Goal: Transaction & Acquisition: Purchase product/service

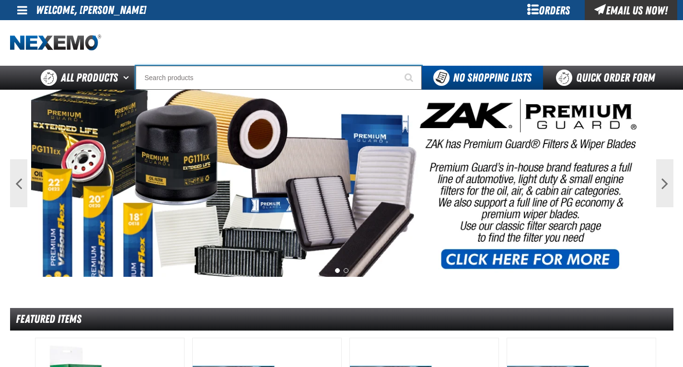
click at [155, 75] on input "Search" at bounding box center [279, 78] width 286 height 24
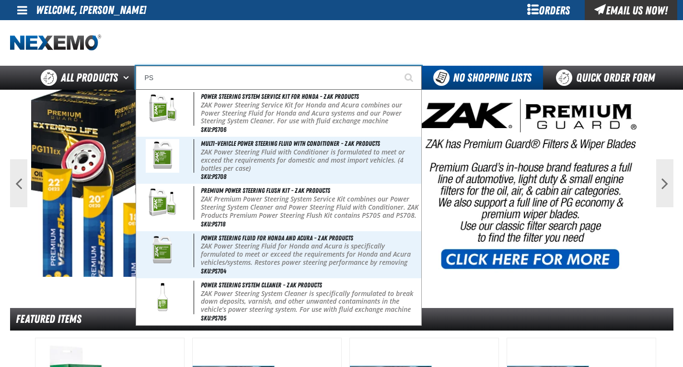
type input "P"
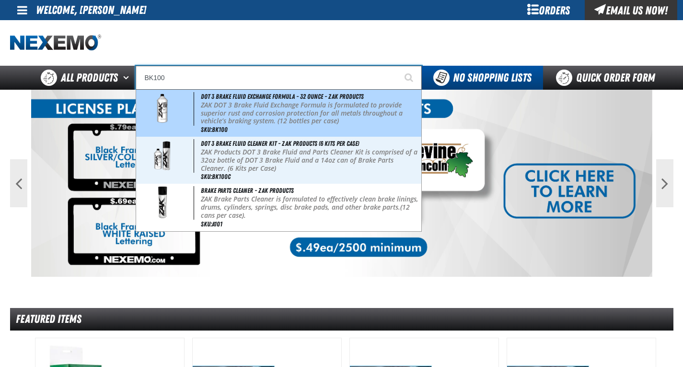
click at [248, 122] on p "ZAK DOT 3 Brake Fluid Exchange Formula is formulated to provide superior rust a…" at bounding box center [310, 113] width 219 height 24
type input "DOT 3 Brake Fluid Exchange Formula - 32 Ounce - ZAK Products"
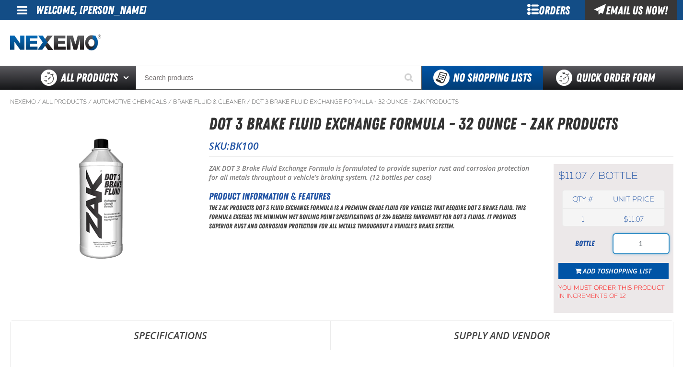
click at [648, 245] on input "1" at bounding box center [641, 243] width 55 height 19
type input "36"
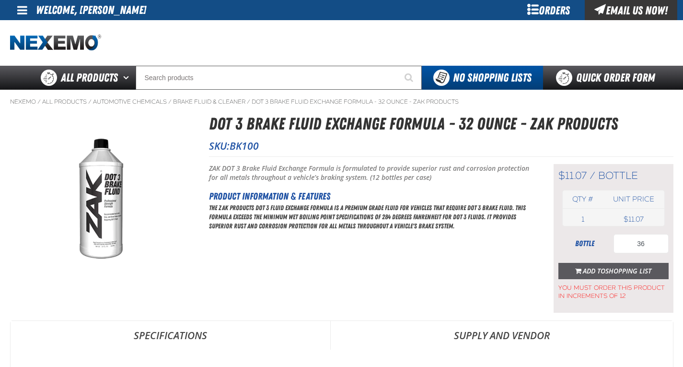
click at [631, 273] on span "Shopping List" at bounding box center [629, 270] width 46 height 9
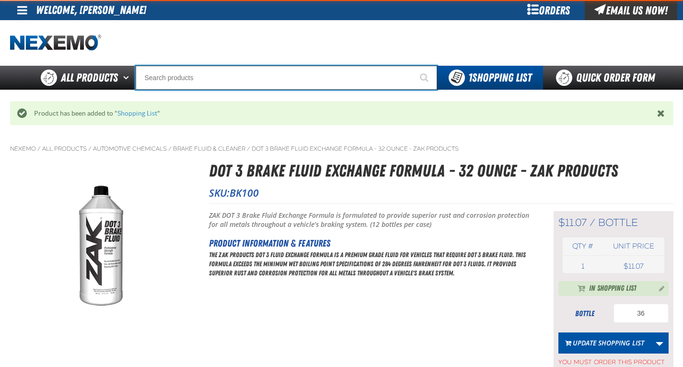
click at [224, 78] on input "Search" at bounding box center [287, 78] width 302 height 24
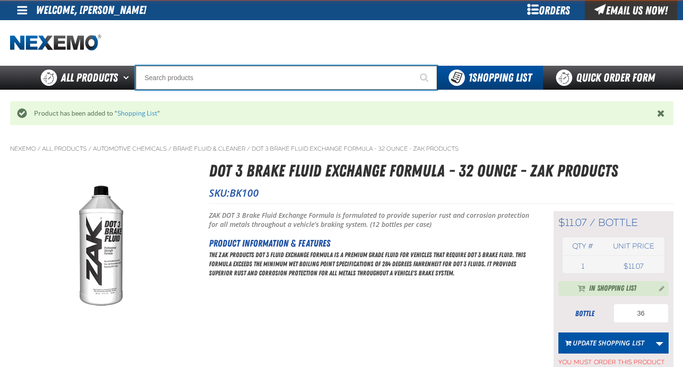
type input "E"
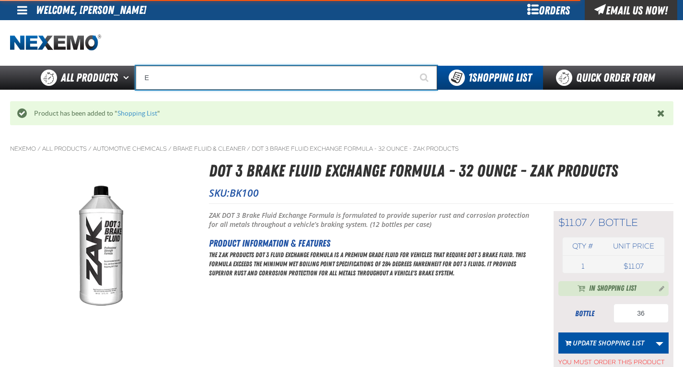
type input "ETEKT Low E Coating Detector - Single & Dual"
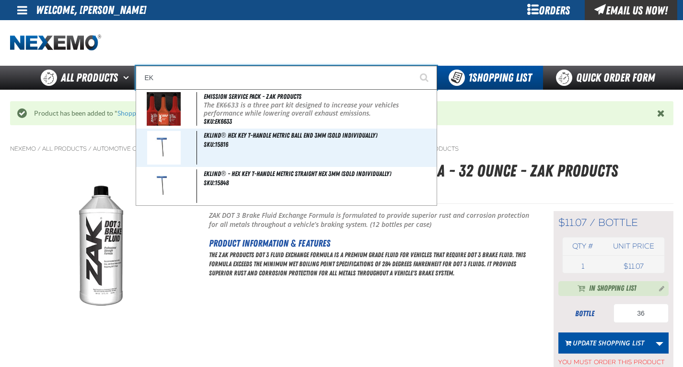
type input "E"
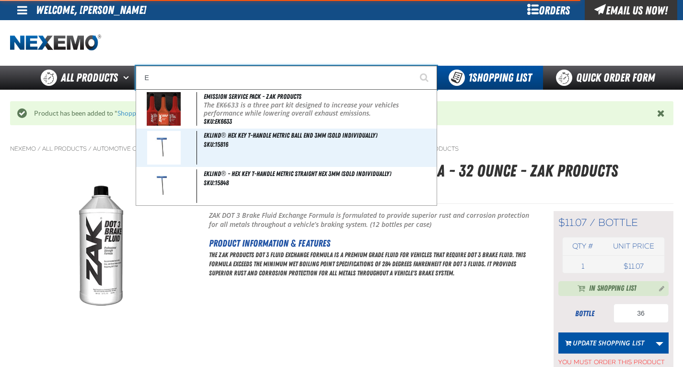
type input "ETEKT Low E Coating Detector - Single & Dual"
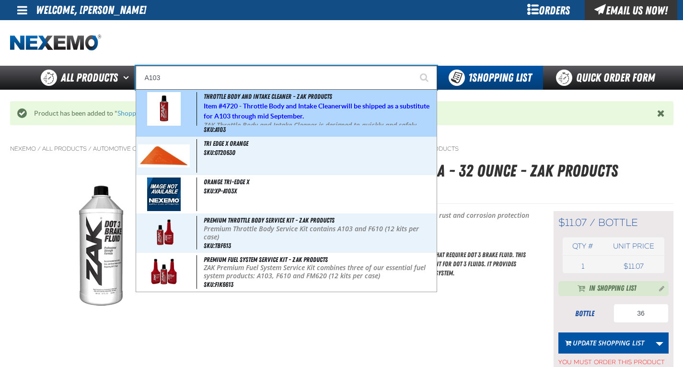
click at [227, 97] on span "Throttle Body and Intake Cleaner - ZAK Products" at bounding box center [268, 97] width 129 height 8
type input "Throttle Body and Intake Cleaner - ZAK Products"
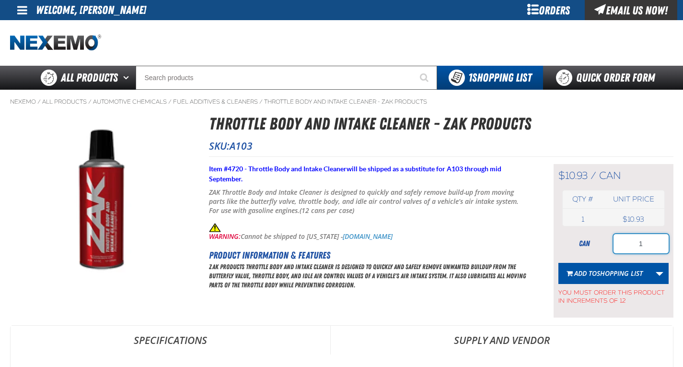
click at [653, 246] on input "1" at bounding box center [641, 243] width 55 height 19
type input "36"
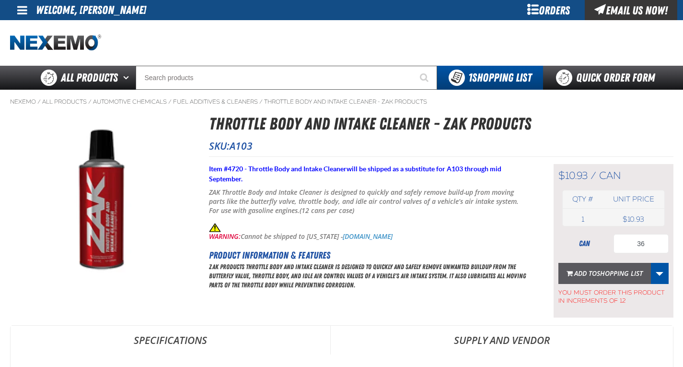
click at [606, 277] on span "Shopping List" at bounding box center [620, 273] width 46 height 9
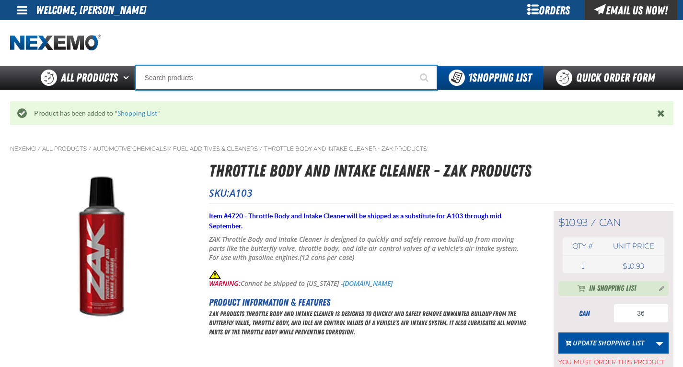
click at [188, 75] on input "Search" at bounding box center [287, 78] width 302 height 24
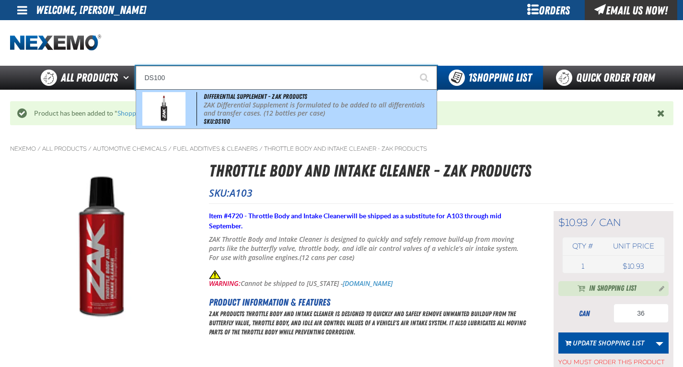
click at [216, 103] on p "ZAK Differential Supplement is formulated to be added to all differentials and …" at bounding box center [319, 109] width 231 height 16
type input "Differential Supplement - ZAK Products"
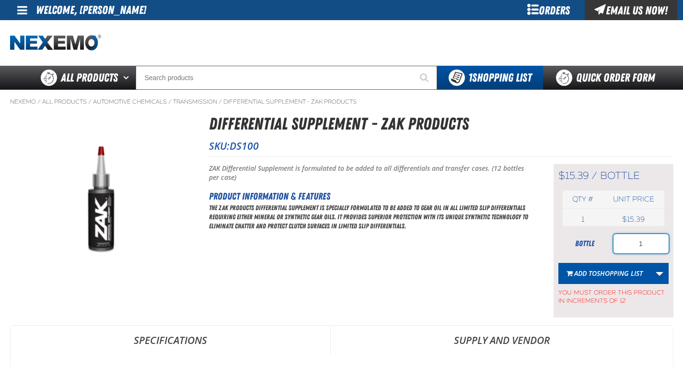
click at [647, 248] on input "1" at bounding box center [641, 243] width 55 height 19
type input "12"
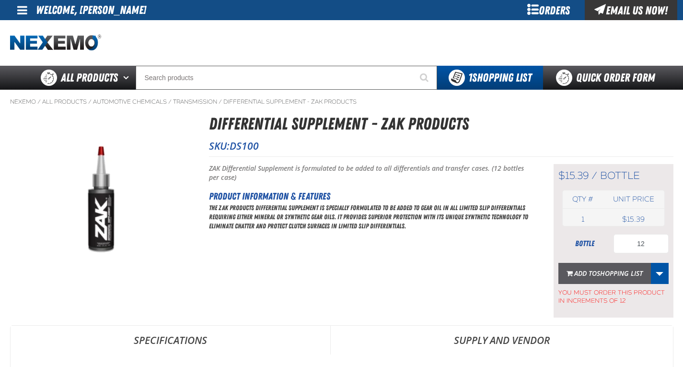
click at [617, 278] on button "Add to Shopping List" at bounding box center [605, 273] width 93 height 21
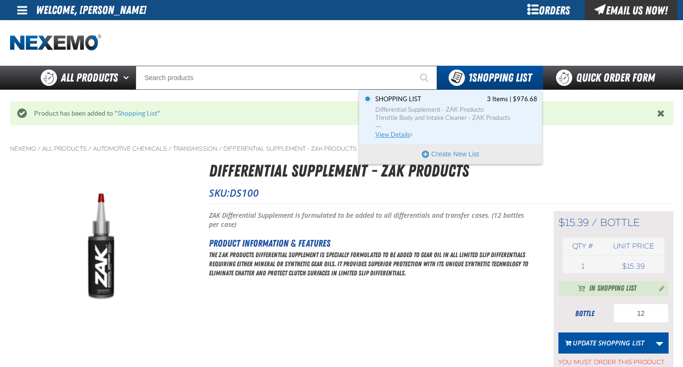
click at [438, 107] on span "Differential Supplement - ZAK Products" at bounding box center [456, 109] width 162 height 9
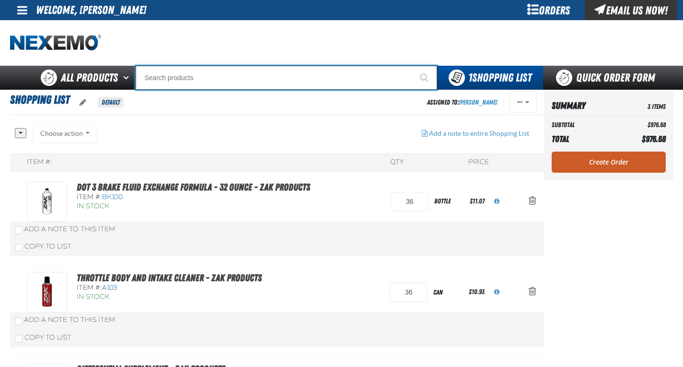
click at [209, 72] on input "Search" at bounding box center [287, 78] width 302 height 24
type input "R"
type input "ROADSIDE R"
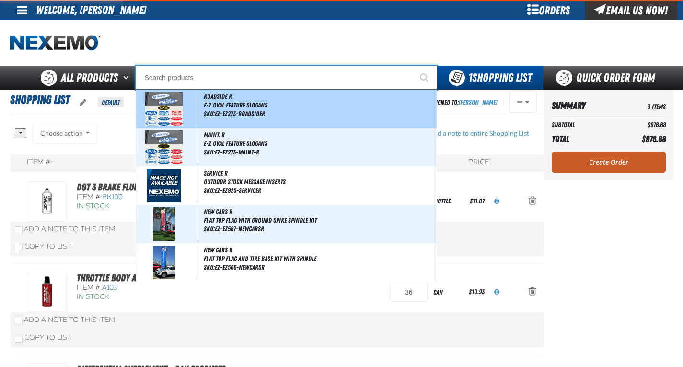
type input "F"
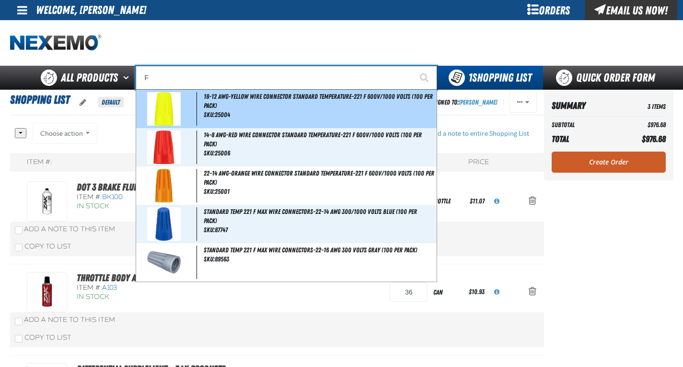
type input "FR"
type input "FROM"
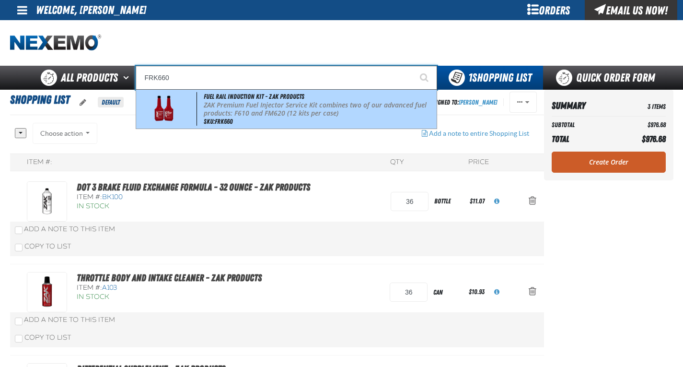
click at [216, 97] on span "Fuel Rail Induction Kit - ZAK Products" at bounding box center [254, 97] width 101 height 8
type input "Fuel Rail Induction Kit - ZAK Products"
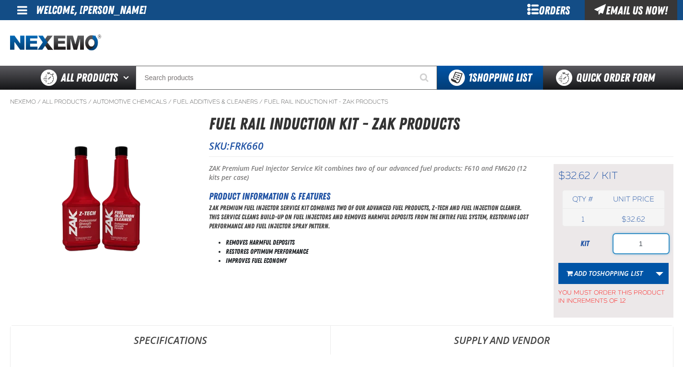
click at [647, 244] on input "1" at bounding box center [641, 243] width 55 height 19
type input "24"
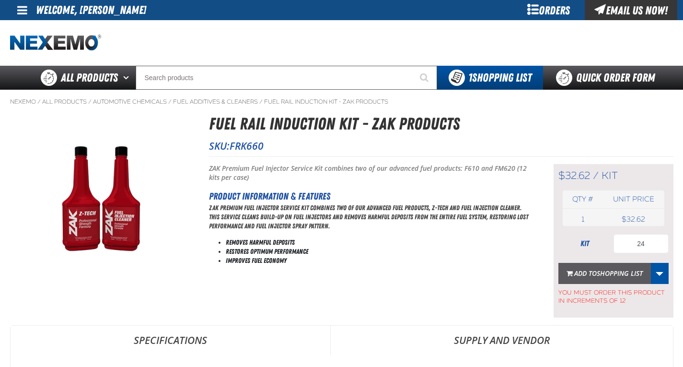
click at [619, 274] on span "Shopping List" at bounding box center [620, 273] width 46 height 9
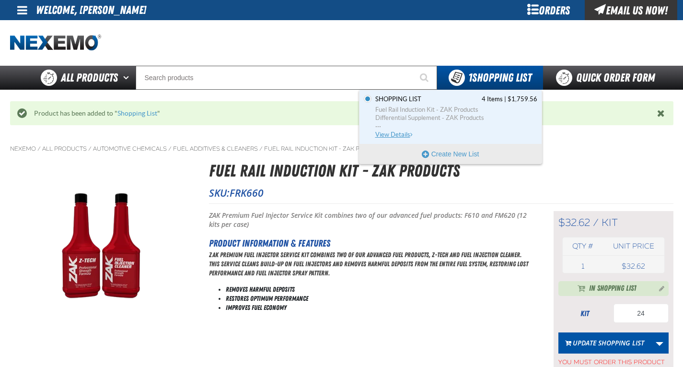
click at [421, 118] on span "Differential Supplement - ZAK Products" at bounding box center [456, 118] width 162 height 9
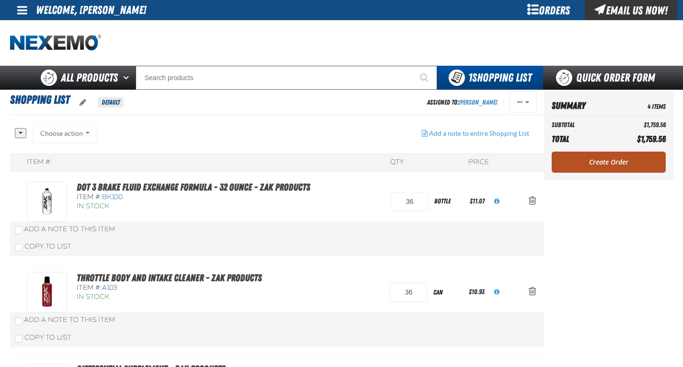
click at [627, 163] on link "Create Order" at bounding box center [609, 162] width 114 height 21
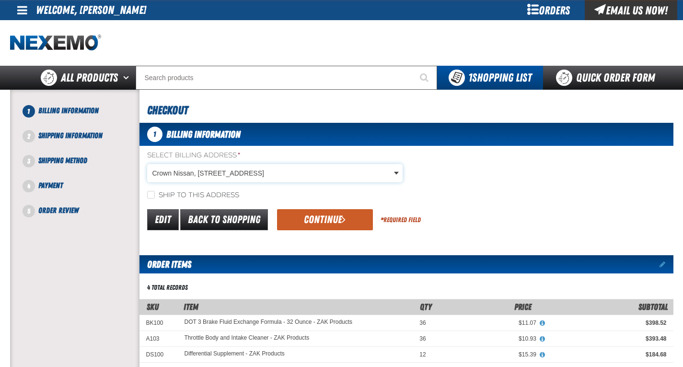
click at [206, 177] on body "Skip to Main Content Staging Site 5.1 Upgrade Site My Account My Account Suppor…" at bounding box center [341, 340] width 683 height 680
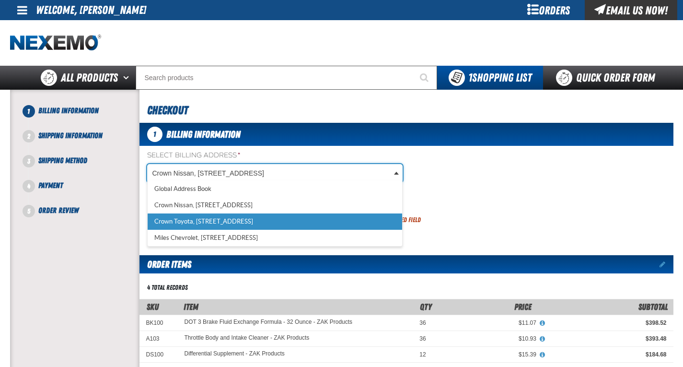
scroll to position [0, 4]
select select "a_316"
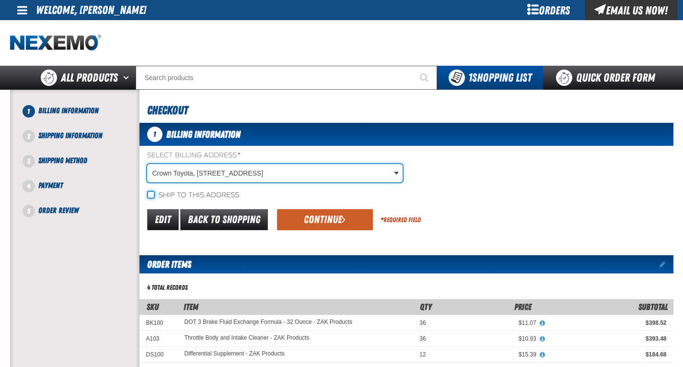
click at [152, 196] on input "Ship to this address" at bounding box center [151, 195] width 8 height 8
checkbox input "true"
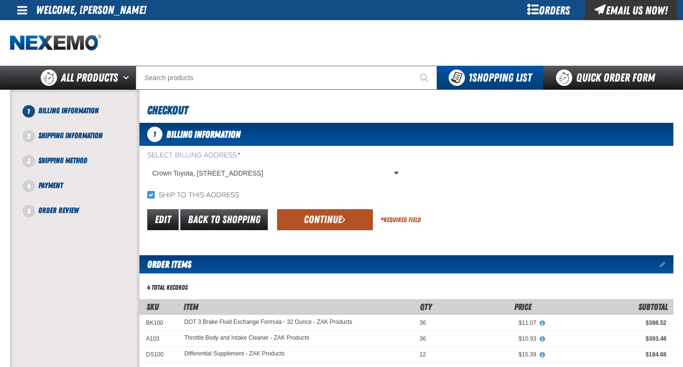
click at [300, 222] on button "Continue" at bounding box center [325, 219] width 96 height 21
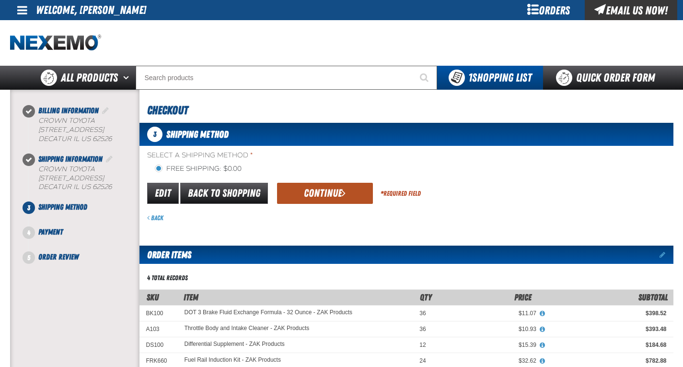
click at [328, 196] on button "Continue" at bounding box center [325, 193] width 96 height 21
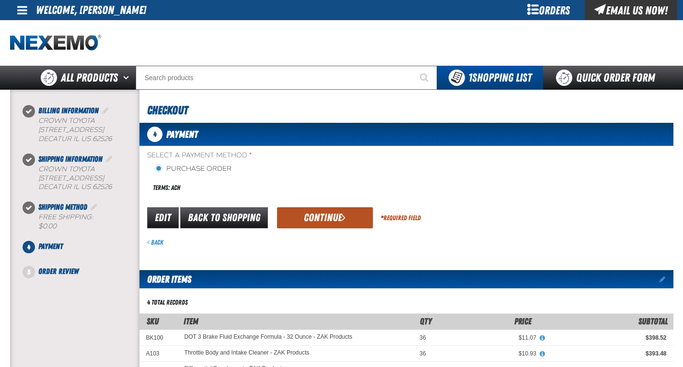
click at [331, 217] on button "Continue" at bounding box center [325, 217] width 96 height 21
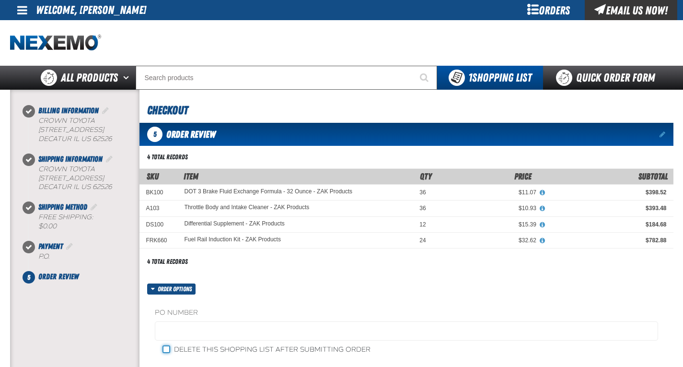
click at [166, 350] on input "Delete this shopping list after submitting order" at bounding box center [167, 349] width 8 height 8
checkbox input "true"
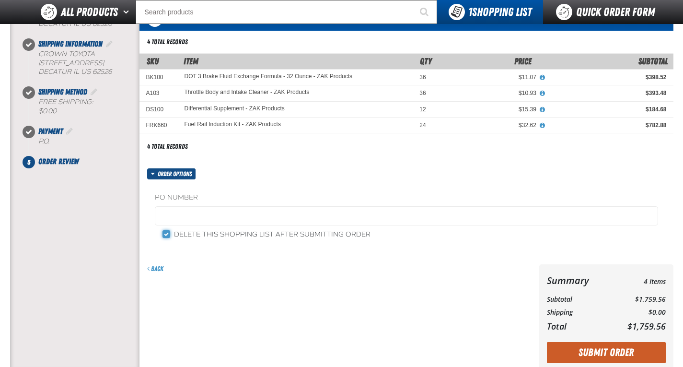
scroll to position [240, 0]
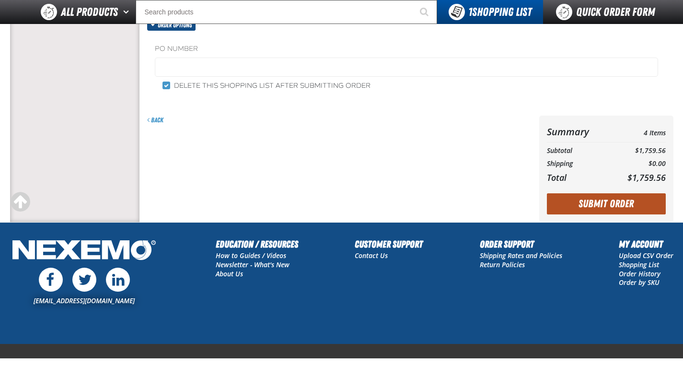
click at [593, 208] on button "Submit Order" at bounding box center [606, 203] width 119 height 21
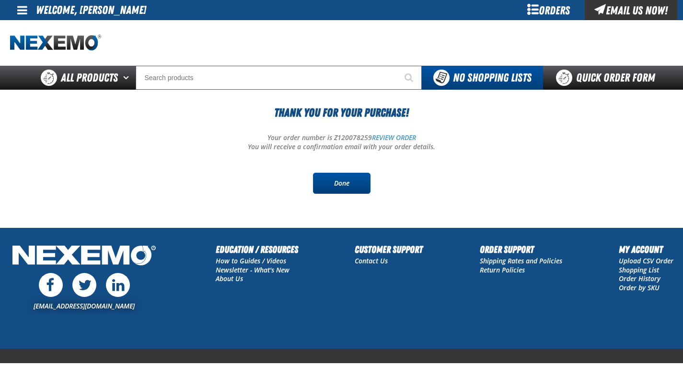
click at [351, 189] on link "Done" at bounding box center [342, 183] width 58 height 21
